Goal: Task Accomplishment & Management: Manage account settings

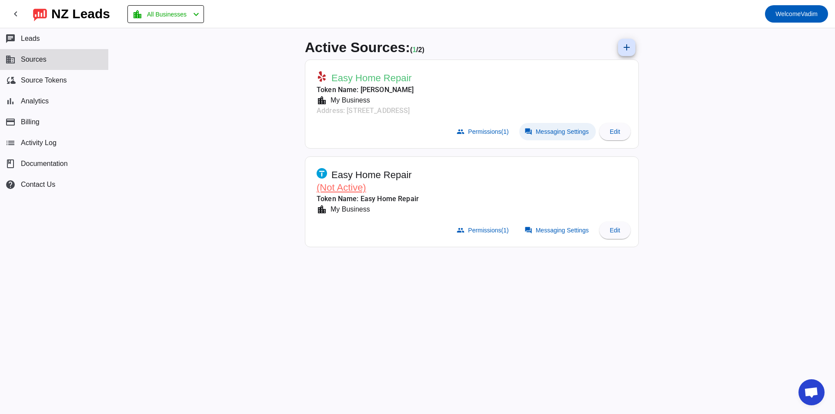
drag, startPoint x: 0, startPoint y: 0, endPoint x: 567, endPoint y: 134, distance: 582.2
click at [567, 134] on span "Messaging Settings" at bounding box center [562, 131] width 53 height 7
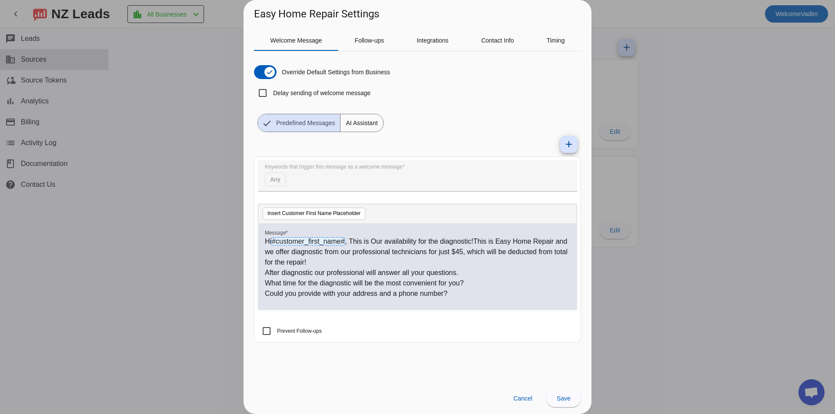
click at [365, 28] on div "Welcome Message Follow-ups Integrations Contact Info Timing Override Default Se…" at bounding box center [417, 201] width 348 height 361
click at [367, 36] on span "Follow-ups" at bounding box center [369, 40] width 30 height 21
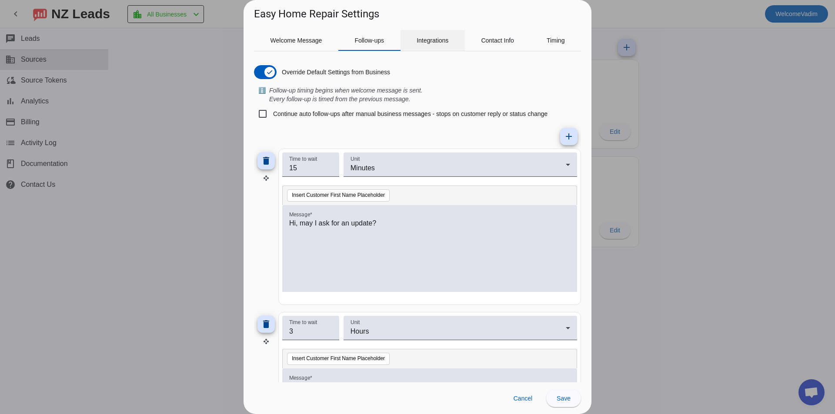
click at [430, 37] on span "Integrations" at bounding box center [433, 40] width 32 height 6
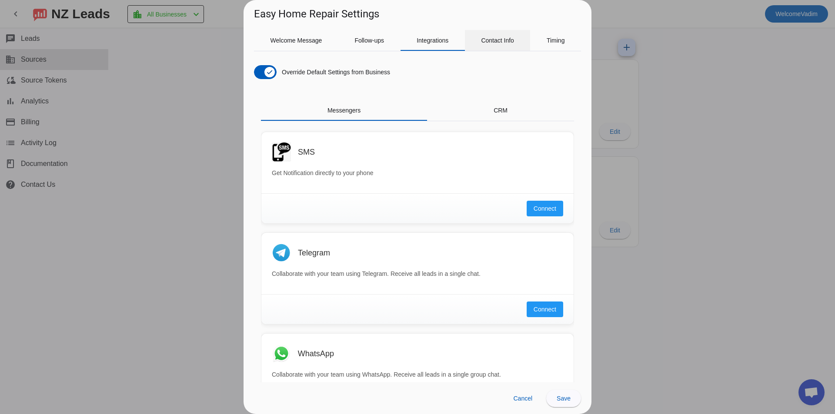
click at [507, 42] on span "Contact Info" at bounding box center [497, 40] width 33 height 6
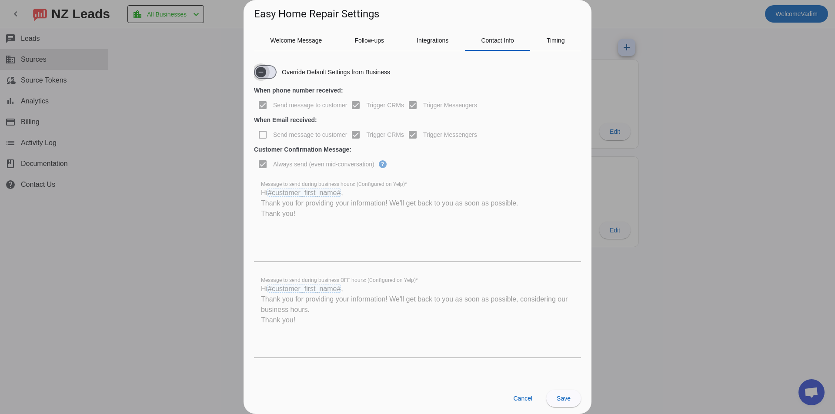
click at [268, 74] on span "button" at bounding box center [260, 71] width 17 height 17
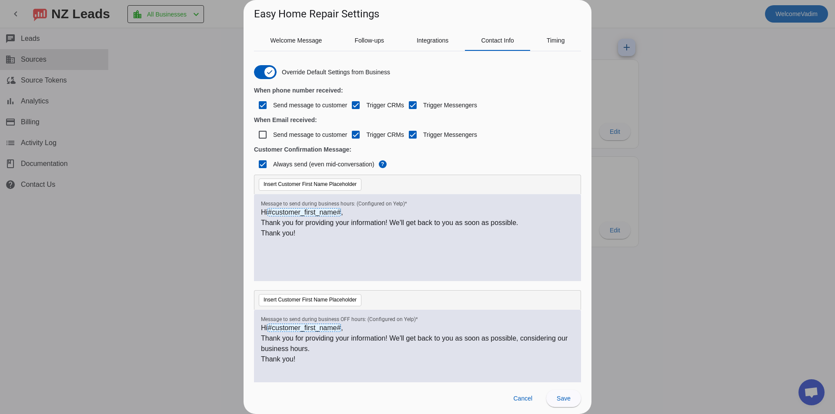
click at [332, 161] on label "Always send (even mid-conversation)" at bounding box center [322, 164] width 103 height 9
click at [271, 161] on input "Always send (even mid-conversation)" at bounding box center [262, 164] width 17 height 17
checkbox input "false"
click at [323, 107] on label "Send message to customer" at bounding box center [309, 105] width 76 height 9
click at [271, 107] on input "Send message to customer" at bounding box center [262, 105] width 17 height 17
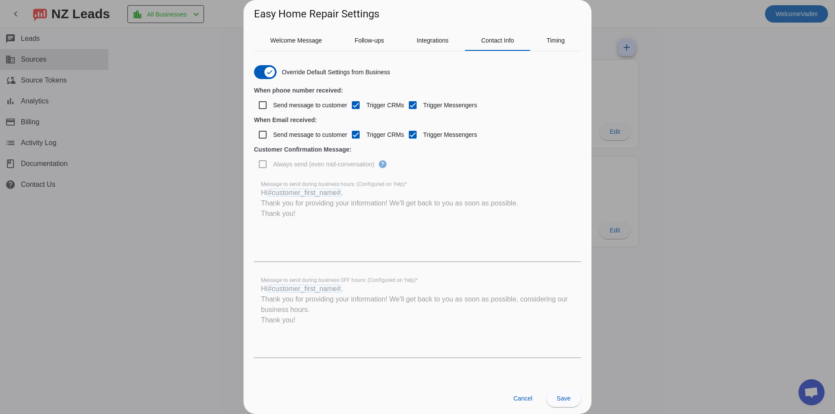
click at [330, 108] on label "Send message to customer" at bounding box center [309, 105] width 76 height 9
click at [271, 108] on input "Send message to customer" at bounding box center [262, 105] width 17 height 17
checkbox input "true"
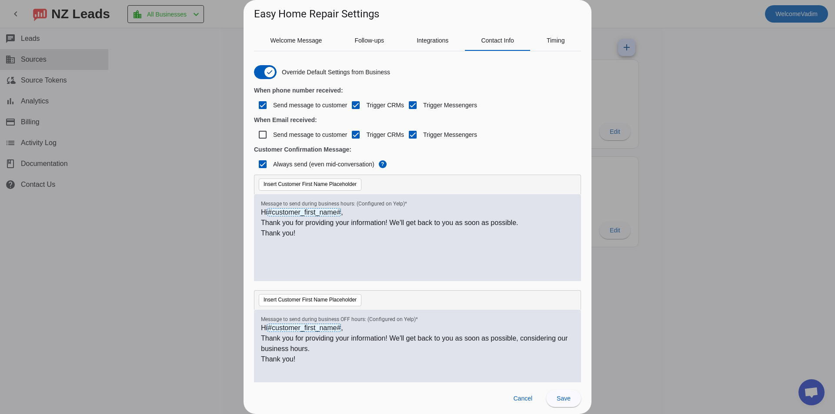
click at [435, 110] on div "Trigger Messengers" at bounding box center [440, 105] width 73 height 21
click at [433, 105] on label "Trigger Messengers" at bounding box center [449, 105] width 56 height 9
click at [421, 105] on input "Trigger Messengers" at bounding box center [412, 105] width 17 height 17
click at [432, 105] on label "Trigger Messengers" at bounding box center [449, 105] width 56 height 9
click at [421, 105] on input "Trigger Messengers" at bounding box center [412, 105] width 17 height 17
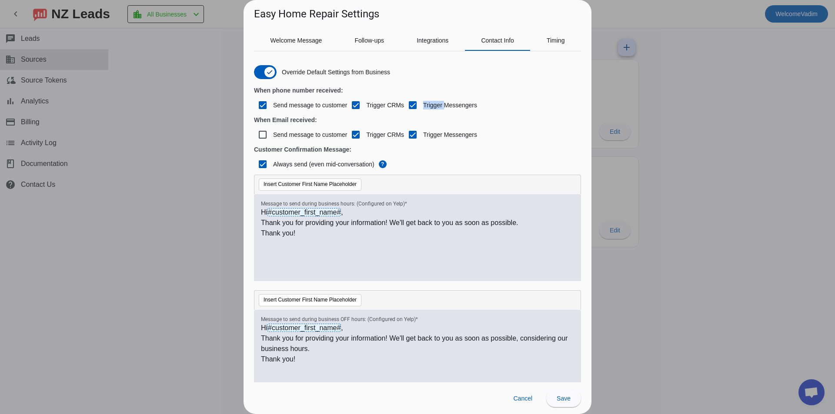
checkbox input "true"
click at [307, 96] on div "Send message to customer" at bounding box center [300, 105] width 93 height 21
drag, startPoint x: 307, startPoint y: 101, endPoint x: 323, endPoint y: 113, distance: 19.2
click at [308, 102] on label "Send message to customer" at bounding box center [309, 105] width 76 height 9
click at [271, 102] on input "Send message to customer" at bounding box center [262, 105] width 17 height 17
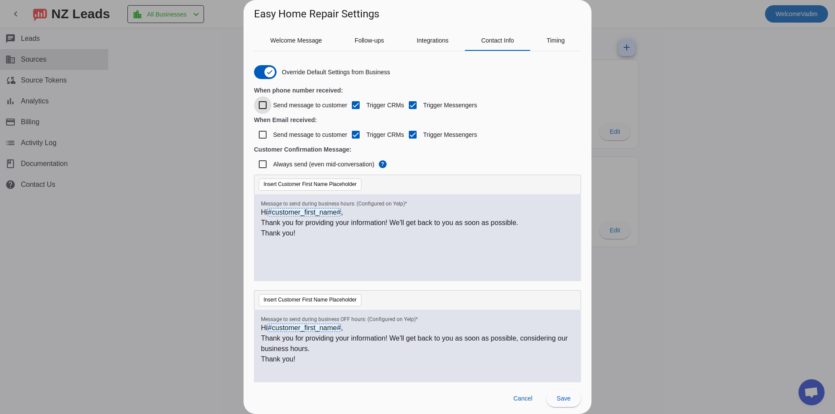
checkbox input "false"
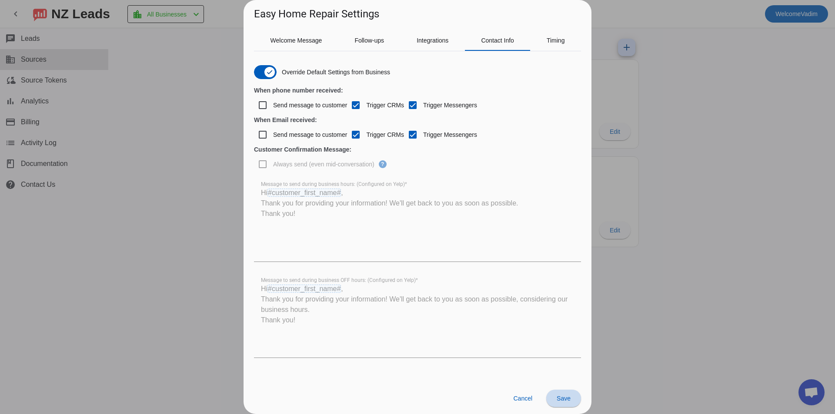
click at [563, 391] on span at bounding box center [563, 398] width 35 height 21
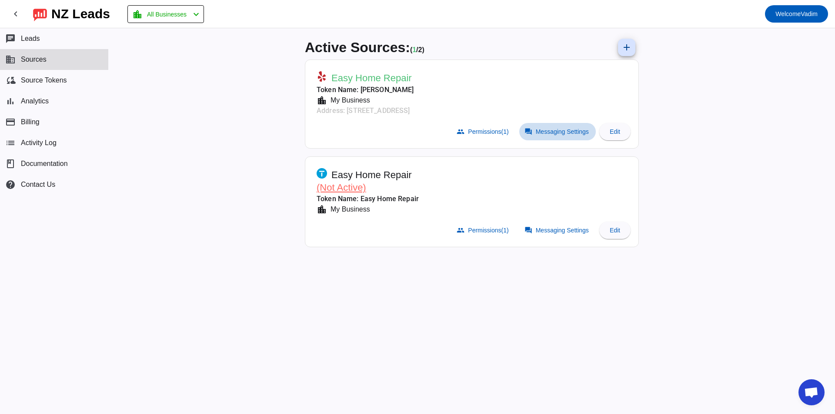
click at [553, 136] on span at bounding box center [557, 131] width 77 height 17
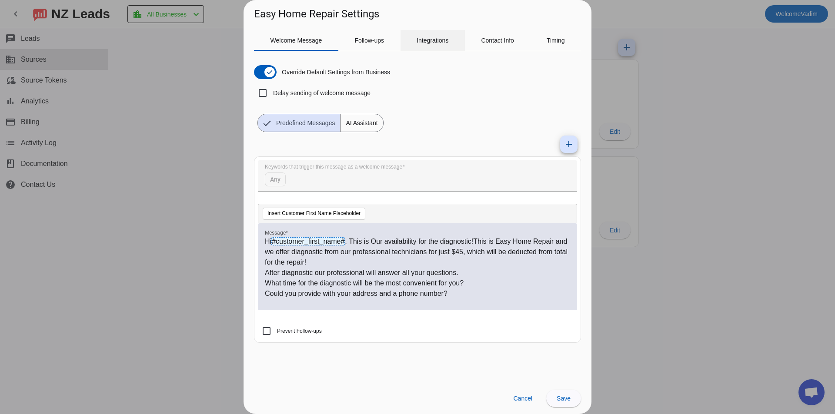
click at [443, 41] on span "Integrations" at bounding box center [433, 40] width 32 height 6
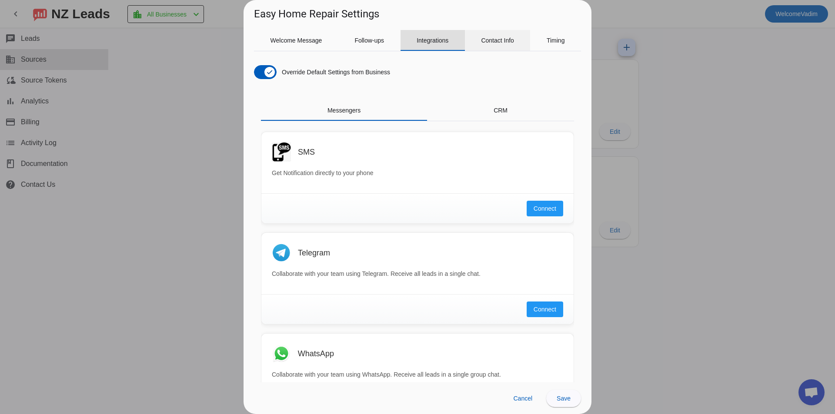
click at [487, 45] on span "Contact Info" at bounding box center [497, 40] width 33 height 21
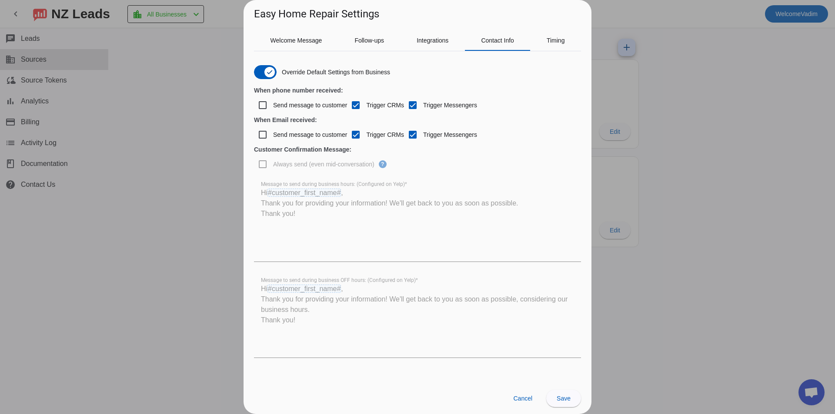
click at [305, 96] on div "Send message to customer" at bounding box center [300, 105] width 93 height 21
click at [309, 106] on label "Send message to customer" at bounding box center [309, 105] width 76 height 9
click at [271, 106] on input "Send message to customer" at bounding box center [262, 105] width 17 height 17
checkbox input "true"
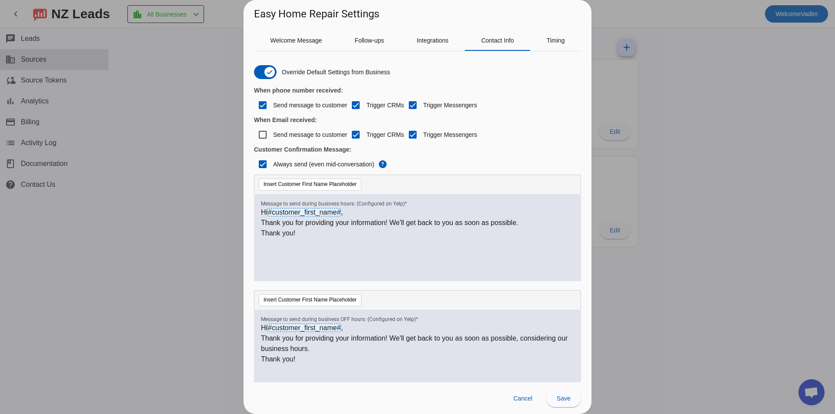
click at [346, 167] on label "Always send (even mid-conversation)" at bounding box center [322, 164] width 103 height 9
click at [271, 167] on input "Always send (even mid-conversation)" at bounding box center [262, 164] width 17 height 17
click at [352, 167] on label "Always send (even mid-conversation)" at bounding box center [322, 164] width 103 height 9
click at [271, 167] on input "Always send (even mid-conversation)" at bounding box center [262, 164] width 17 height 17
click at [362, 168] on label "Always send (even mid-conversation)" at bounding box center [322, 164] width 103 height 9
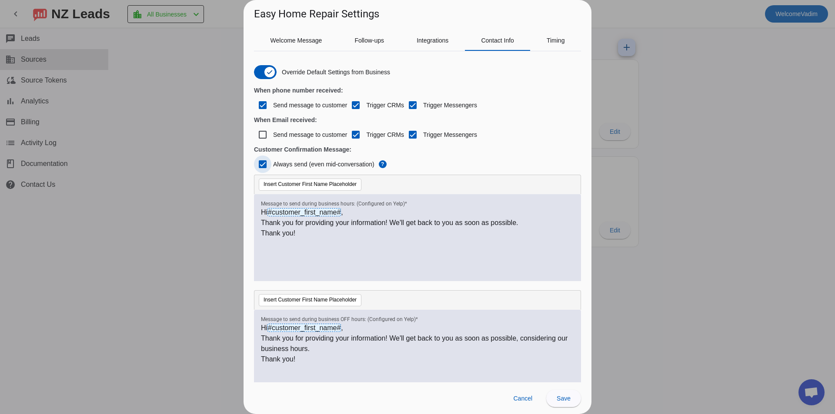
click at [271, 168] on input "Always send (even mid-conversation)" at bounding box center [262, 164] width 17 height 17
checkbox input "false"
click at [291, 104] on label "Send message to customer" at bounding box center [309, 105] width 76 height 9
click at [271, 104] on input "Send message to customer" at bounding box center [262, 105] width 17 height 17
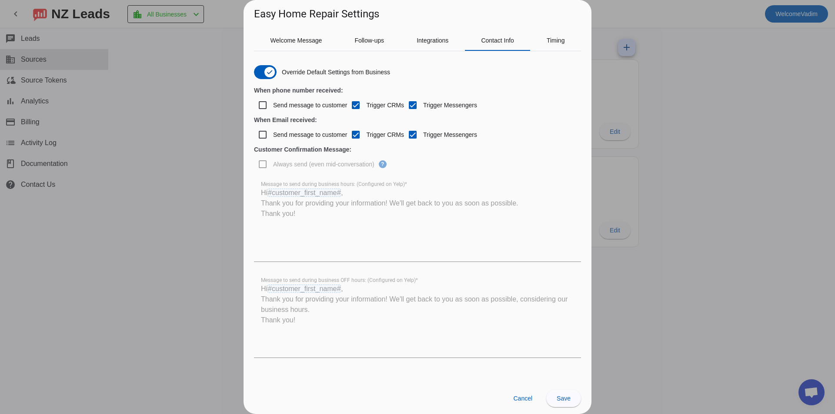
click at [300, 108] on label "Send message to customer" at bounding box center [309, 105] width 76 height 9
click at [271, 108] on input "Send message to customer" at bounding box center [262, 105] width 17 height 17
checkbox input "true"
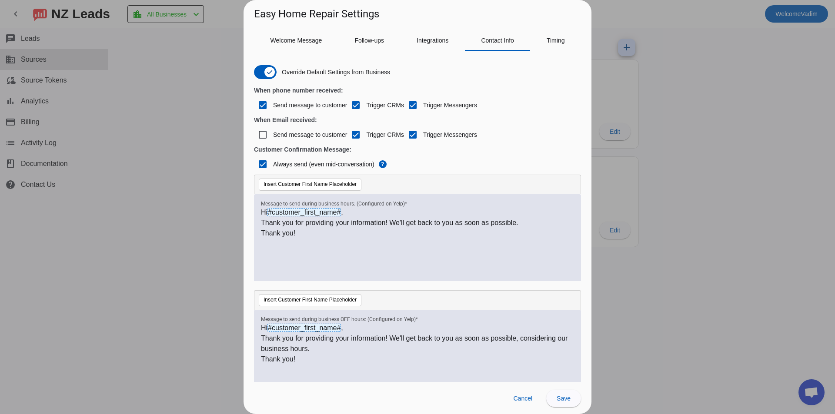
click at [306, 107] on label "Send message to customer" at bounding box center [309, 105] width 76 height 9
click at [271, 107] on input "Send message to customer" at bounding box center [262, 105] width 17 height 17
checkbox input "false"
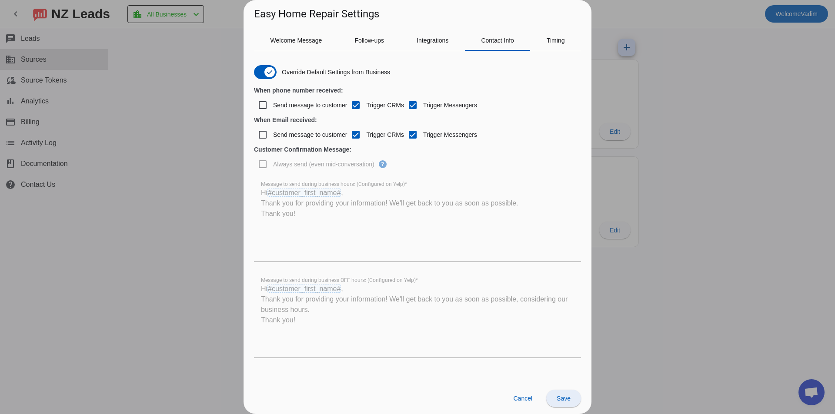
click at [567, 401] on span "Save" at bounding box center [564, 398] width 14 height 7
